Goal: Task Accomplishment & Management: Manage account settings

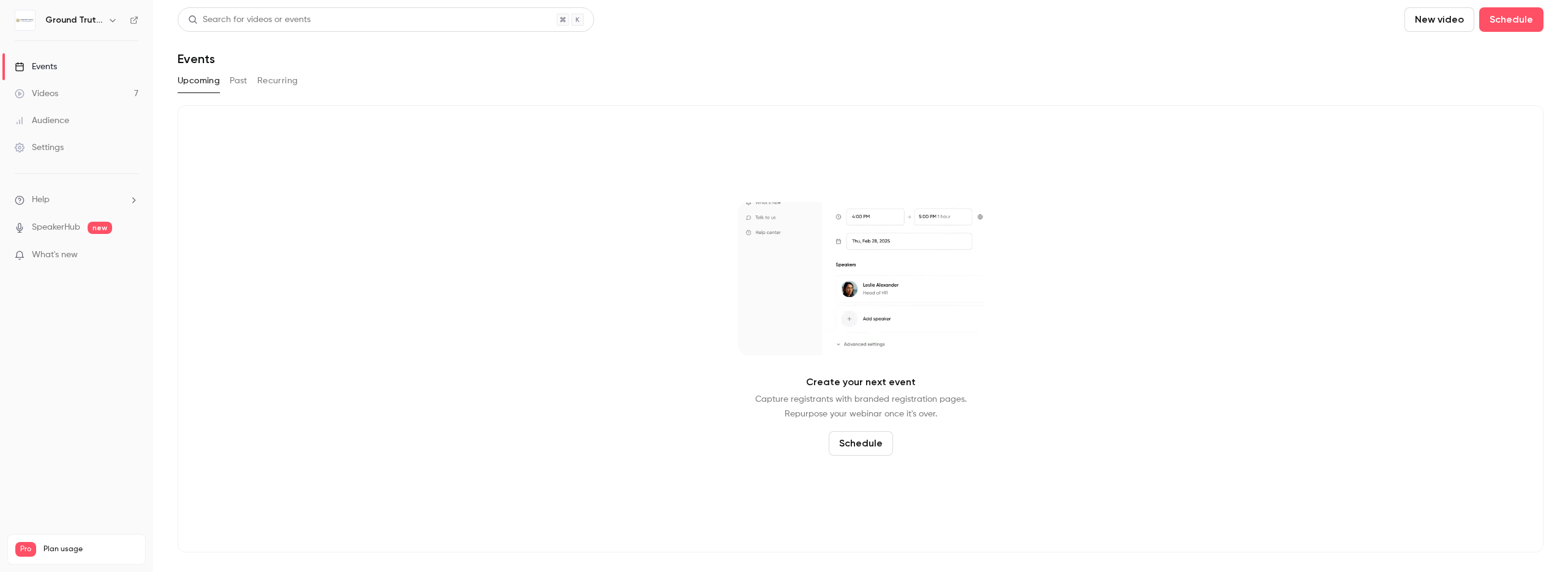
click at [70, 90] on link "Videos 7" at bounding box center [76, 93] width 153 height 27
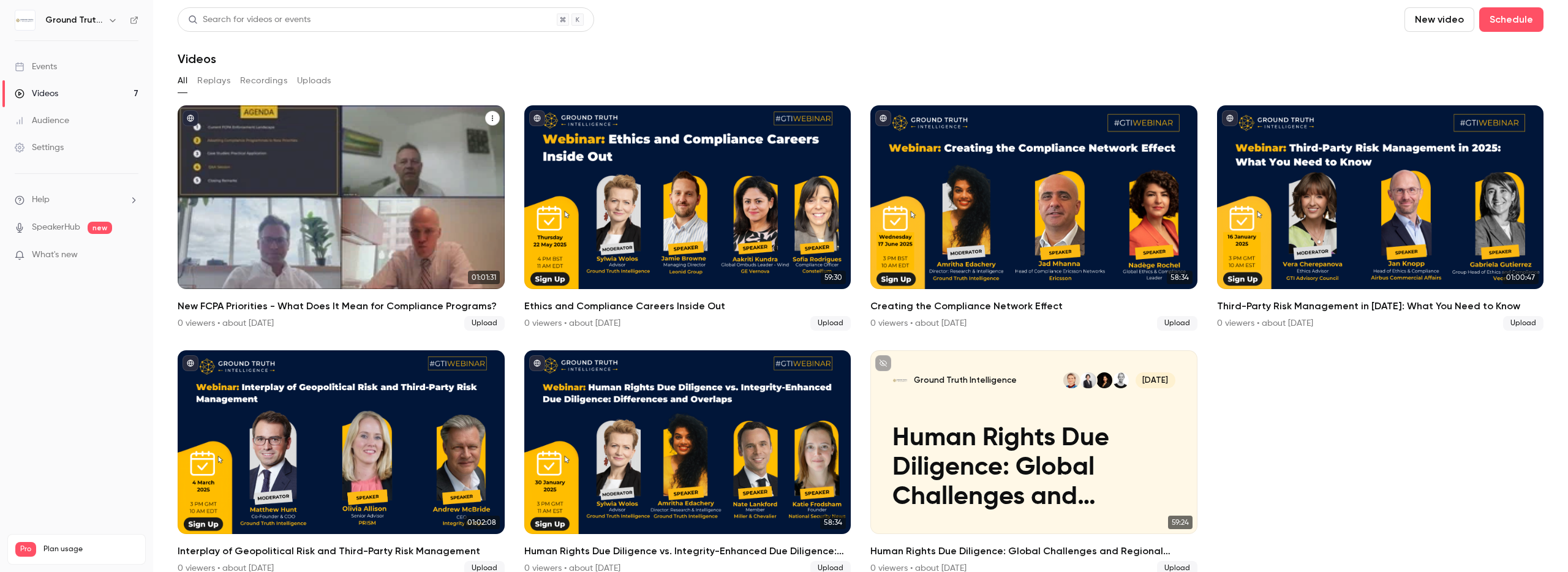
click at [259, 235] on div "New FCPA Priorities - What Does It Mean for Compliance Programs?" at bounding box center [340, 197] width 327 height 184
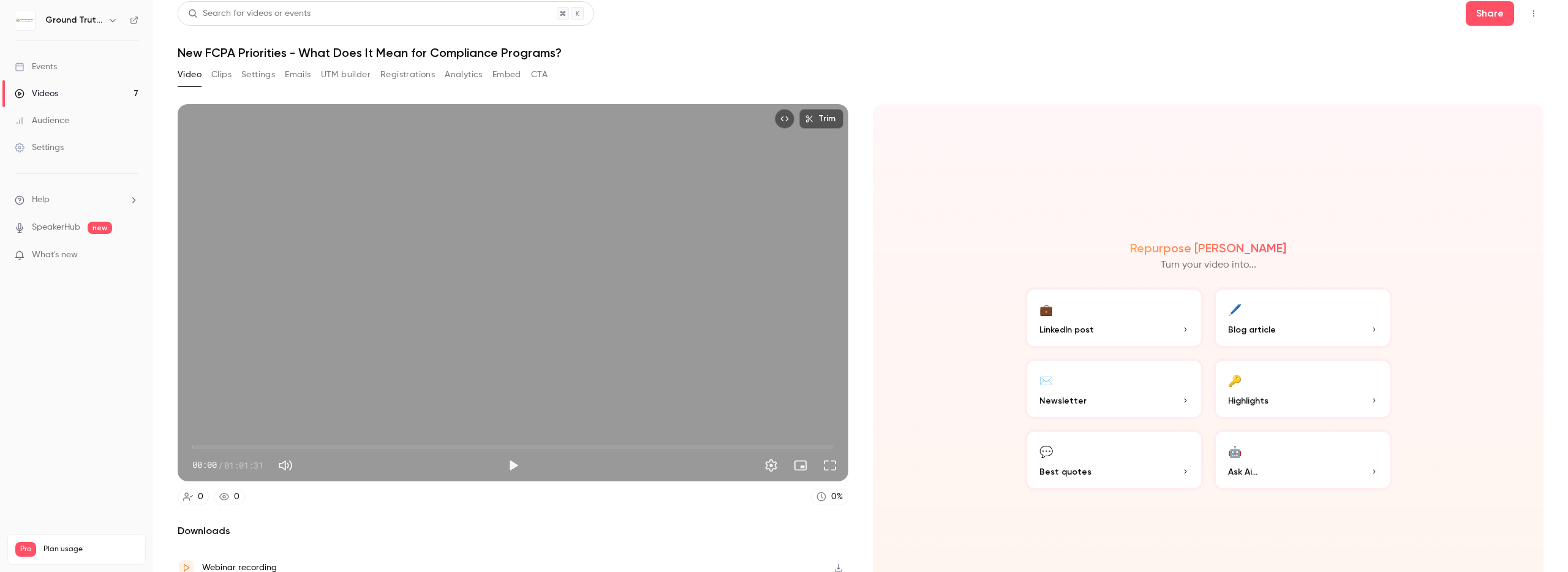
scroll to position [59, 0]
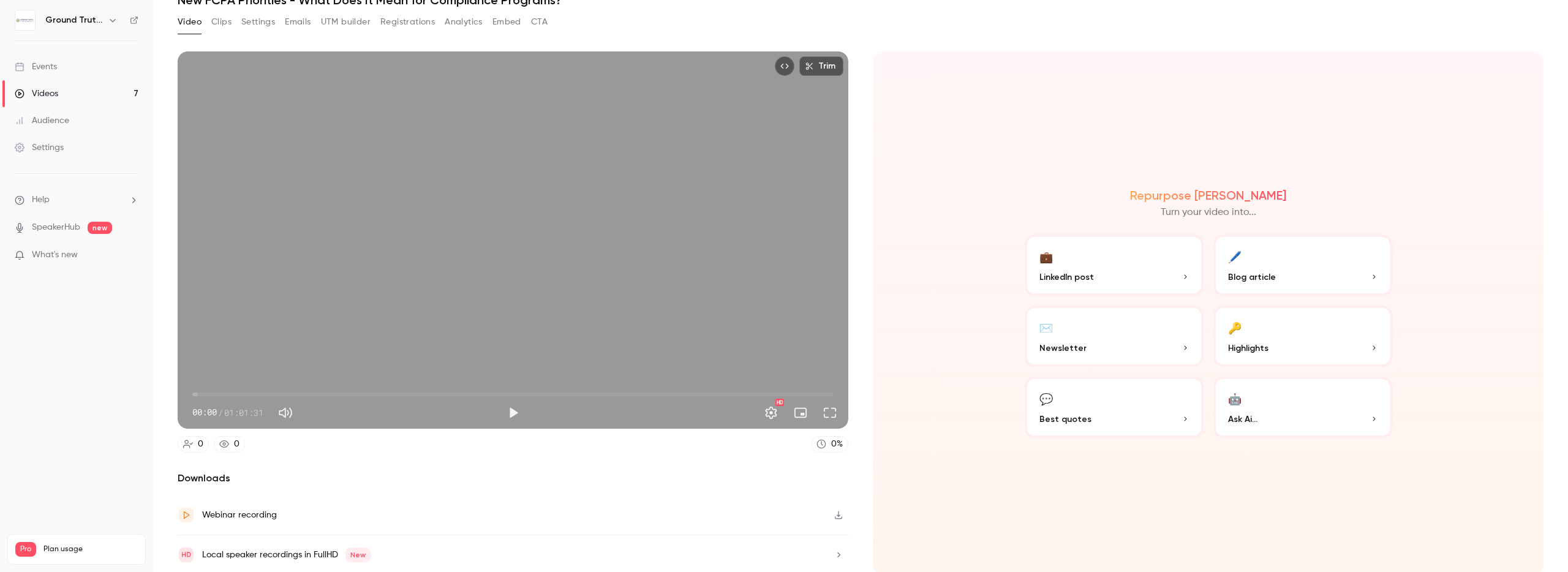
click at [252, 17] on button "Settings" at bounding box center [258, 21] width 34 height 20
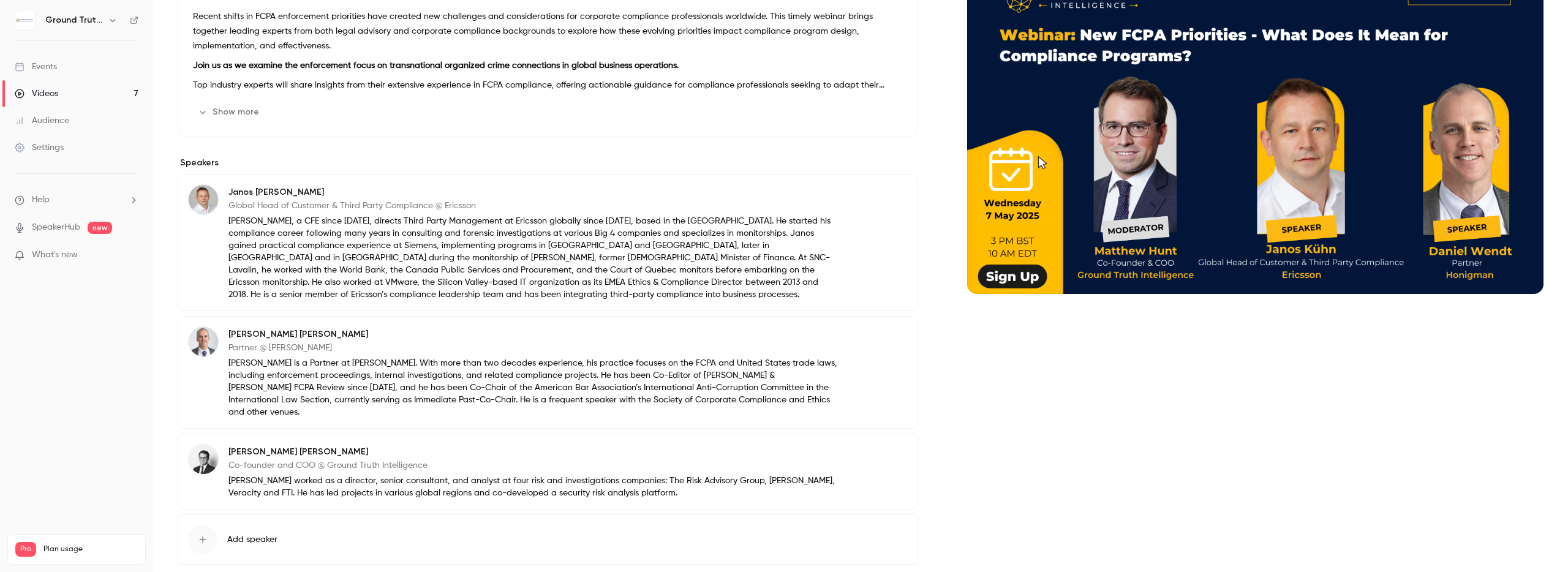
scroll to position [204, 0]
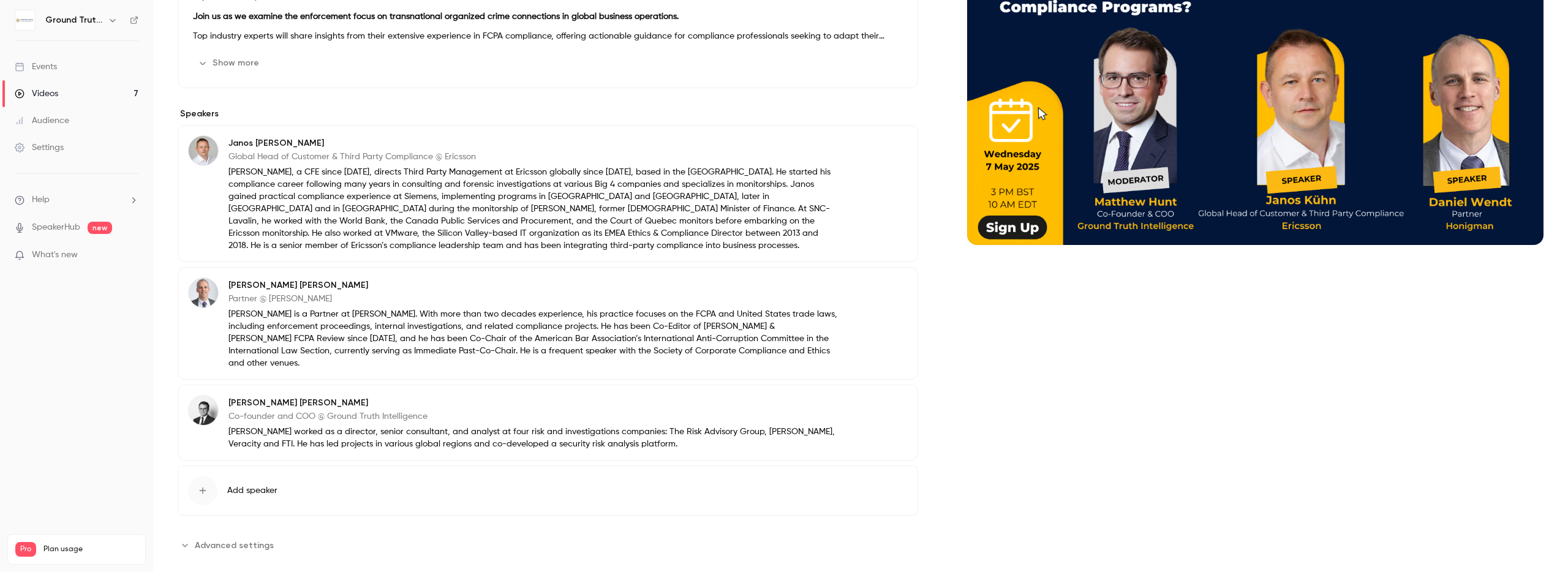
click at [425, 426] on p "[PERSON_NAME] worked as a director, senior consultant, and analyst at four risk…" at bounding box center [533, 438] width 610 height 25
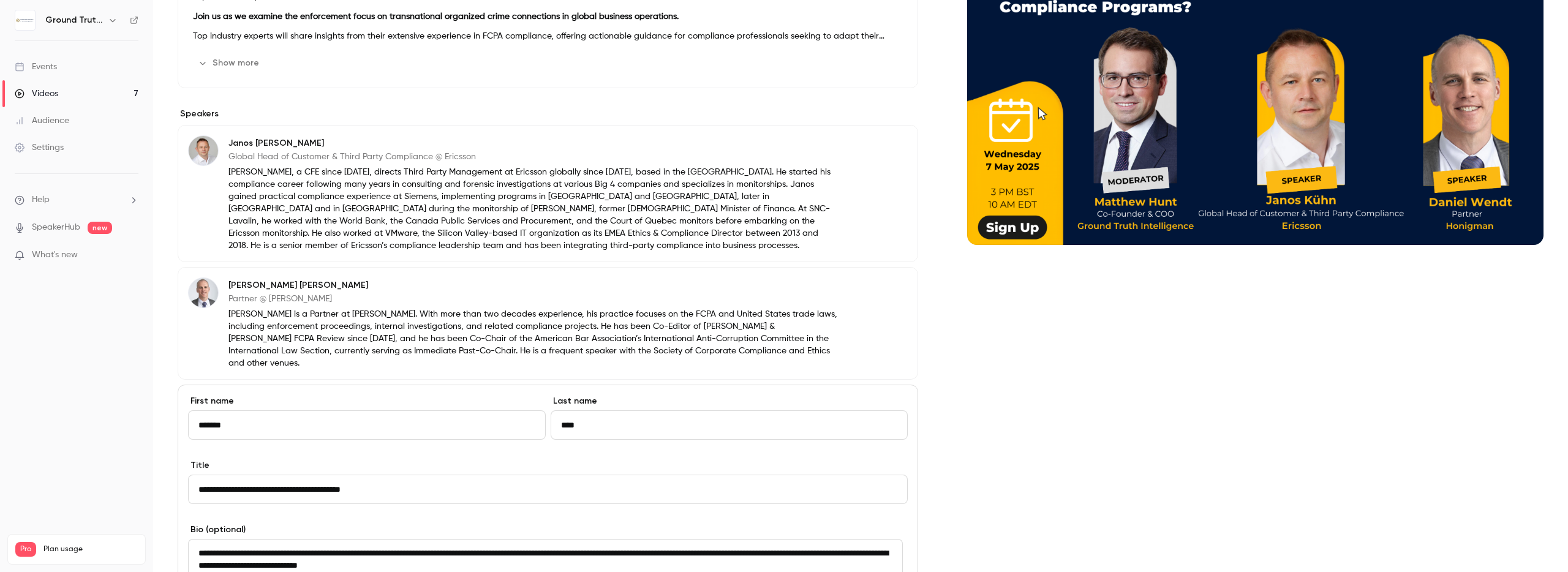
click at [425, 426] on input "*******" at bounding box center [367, 424] width 358 height 29
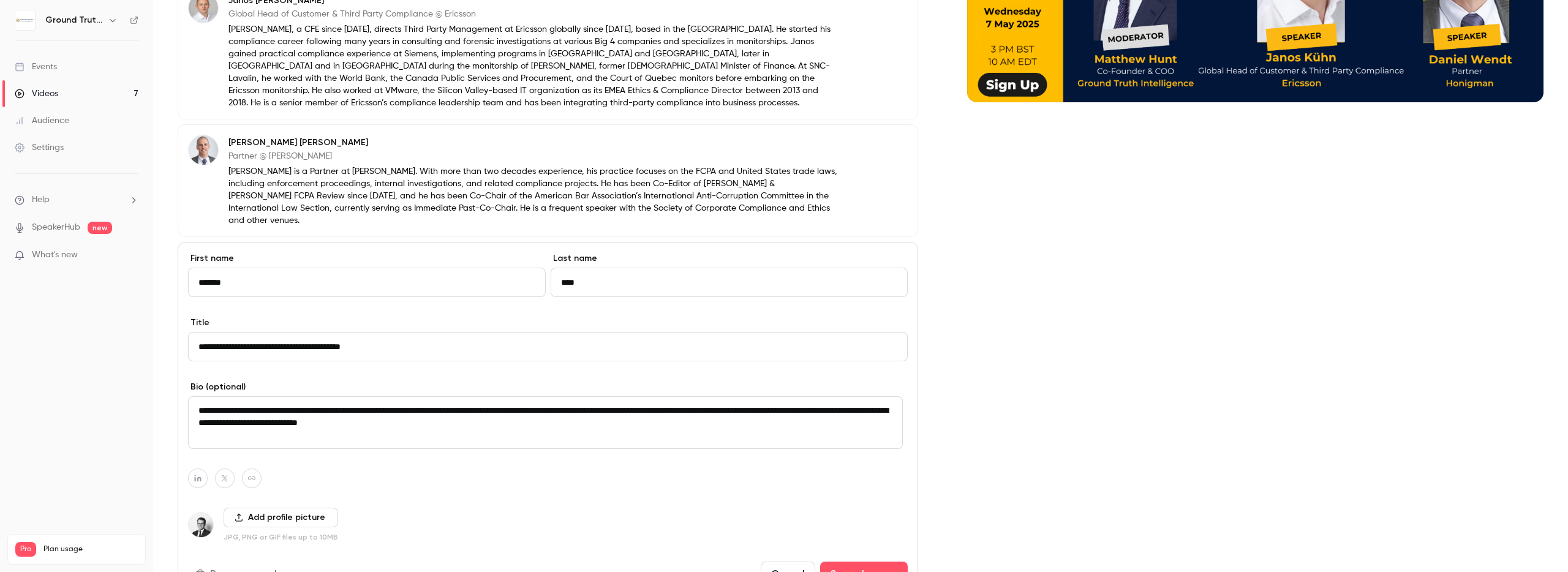
scroll to position [388, 0]
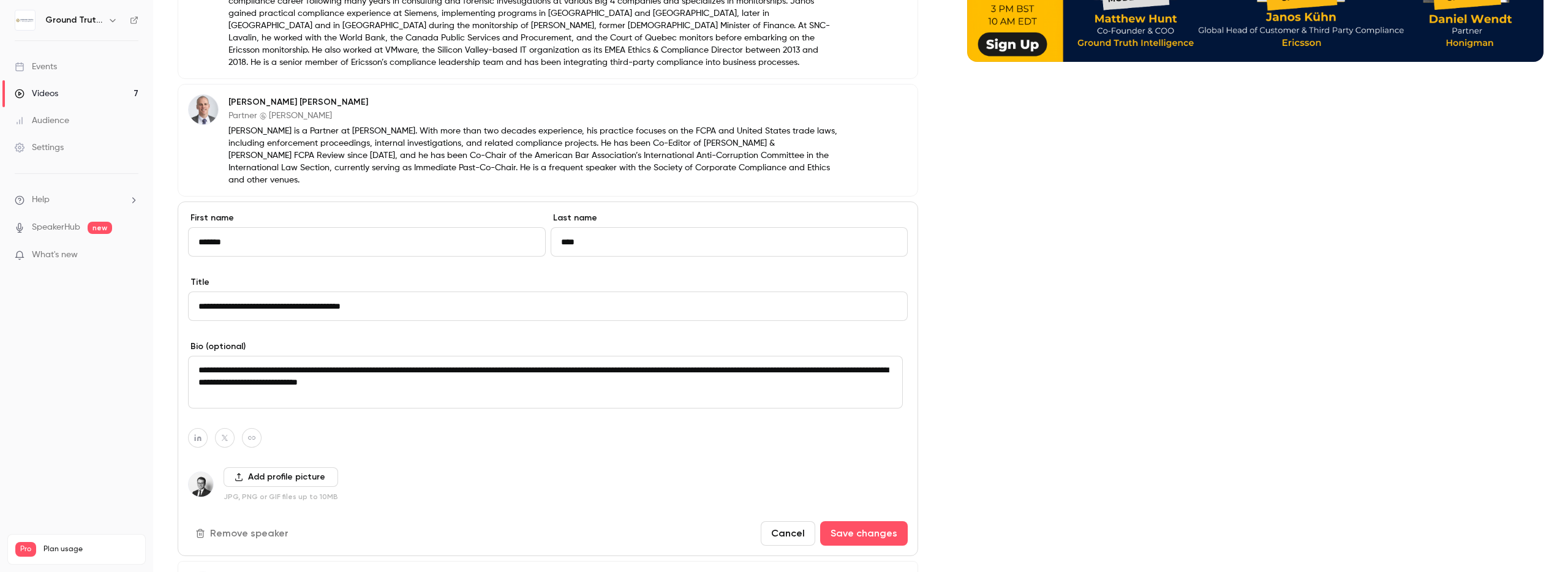
click at [424, 356] on textarea "**********" at bounding box center [545, 382] width 715 height 53
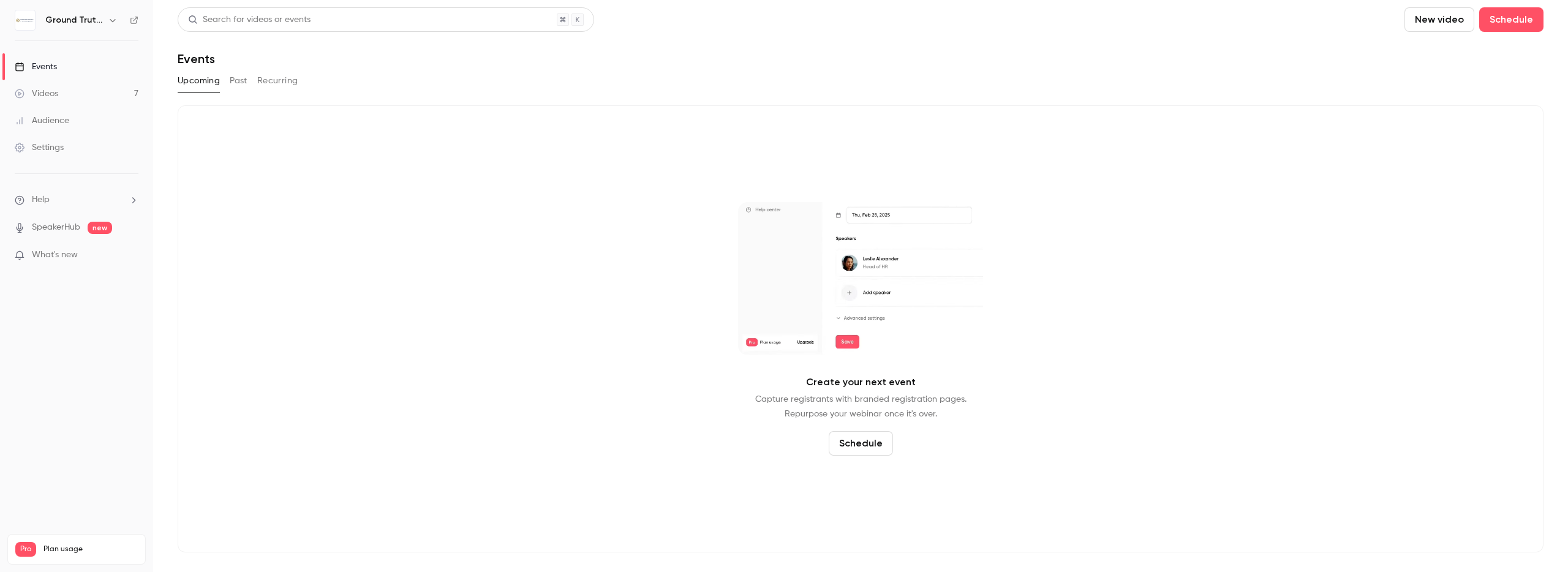
click at [47, 91] on div "Videos" at bounding box center [36, 93] width 44 height 12
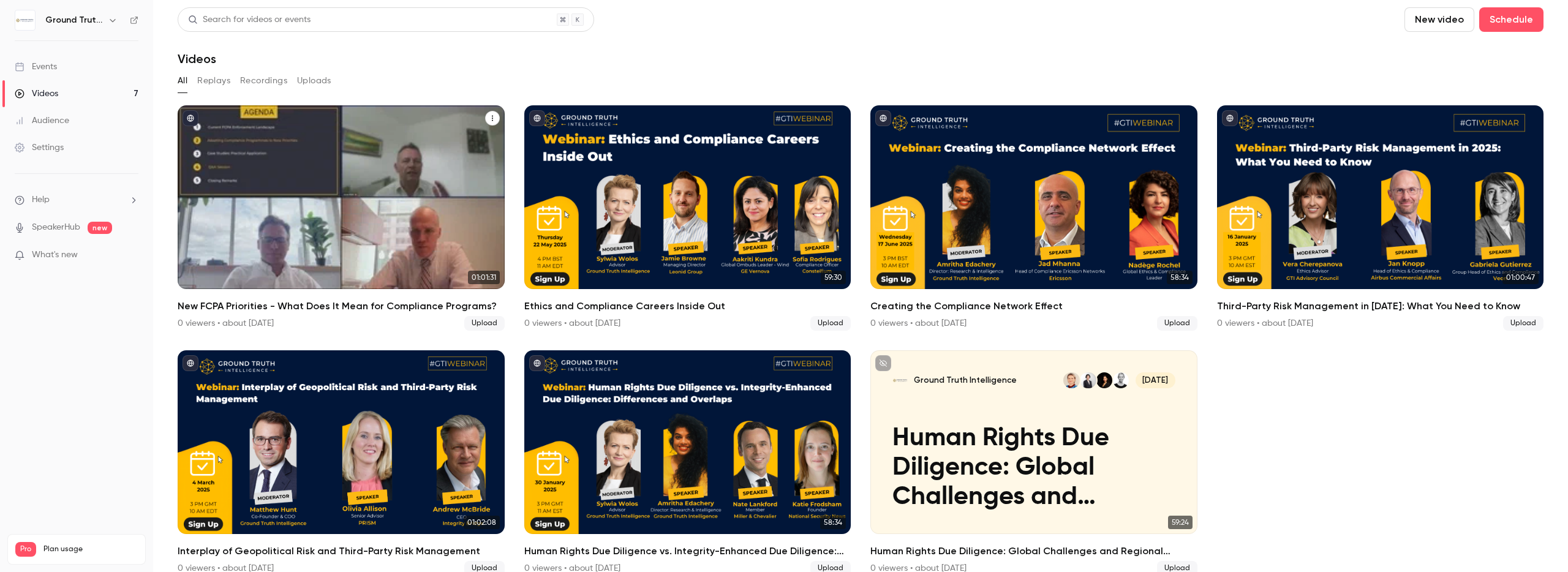
click at [266, 218] on div "New FCPA Priorities - What Does It Mean for Compliance Programs?" at bounding box center [340, 197] width 327 height 184
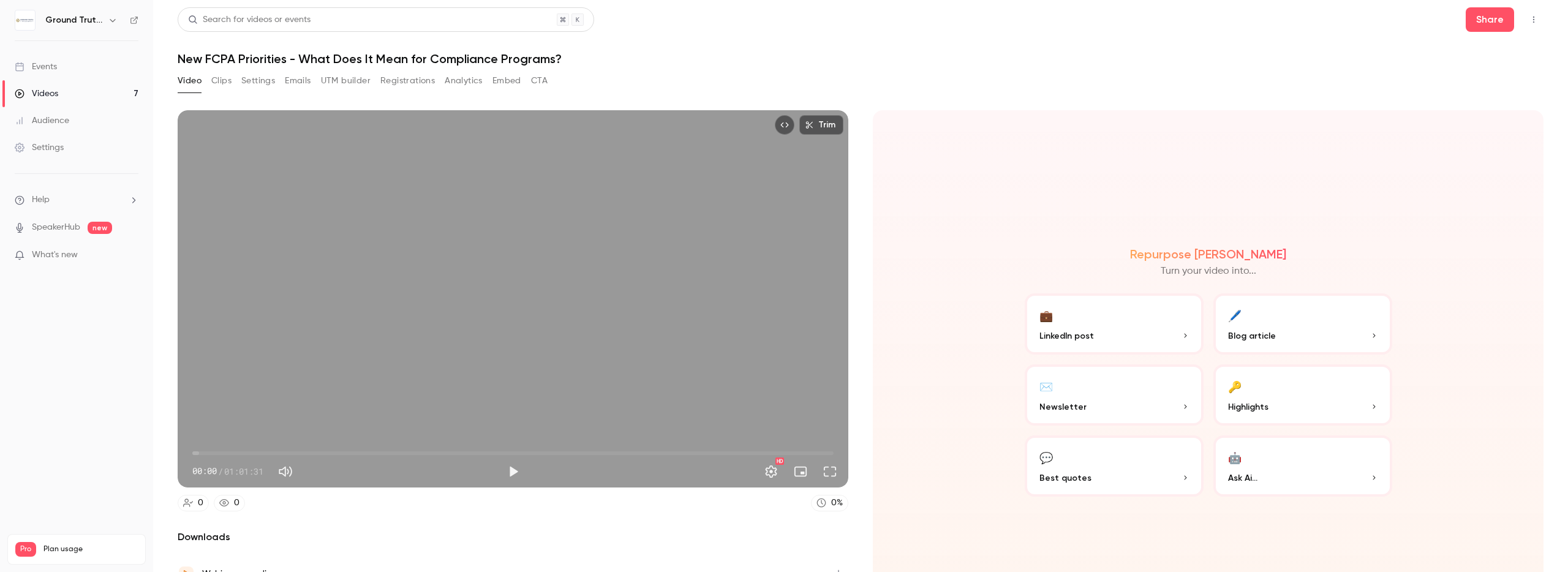
click at [242, 78] on button "Settings" at bounding box center [258, 81] width 34 height 20
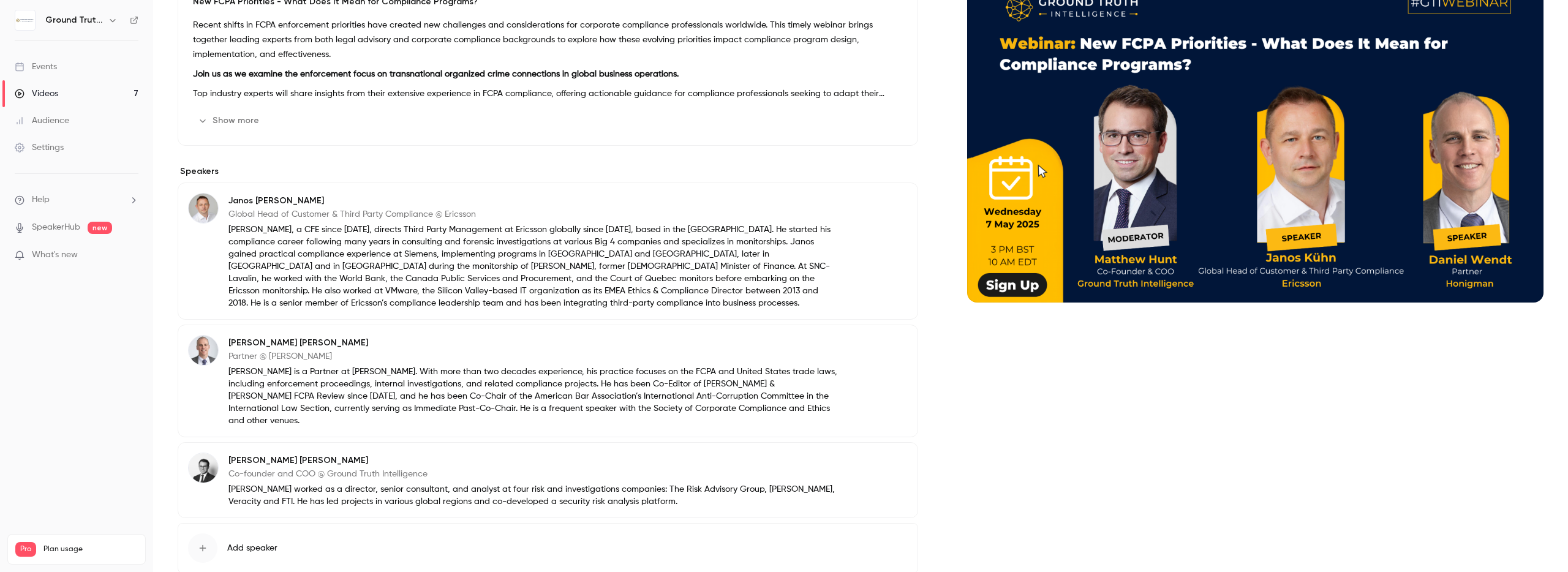
scroll to position [204, 0]
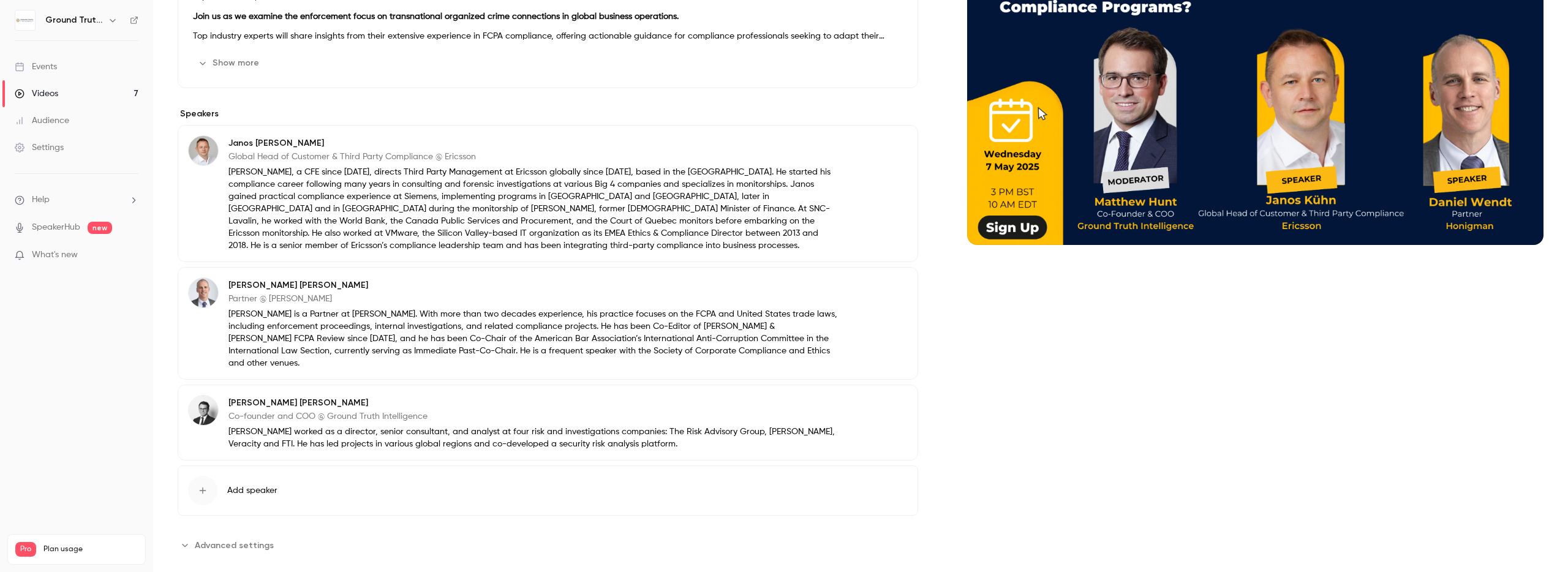
click at [207, 396] on img at bounding box center [203, 410] width 29 height 29
